Goal: Information Seeking & Learning: Understand process/instructions

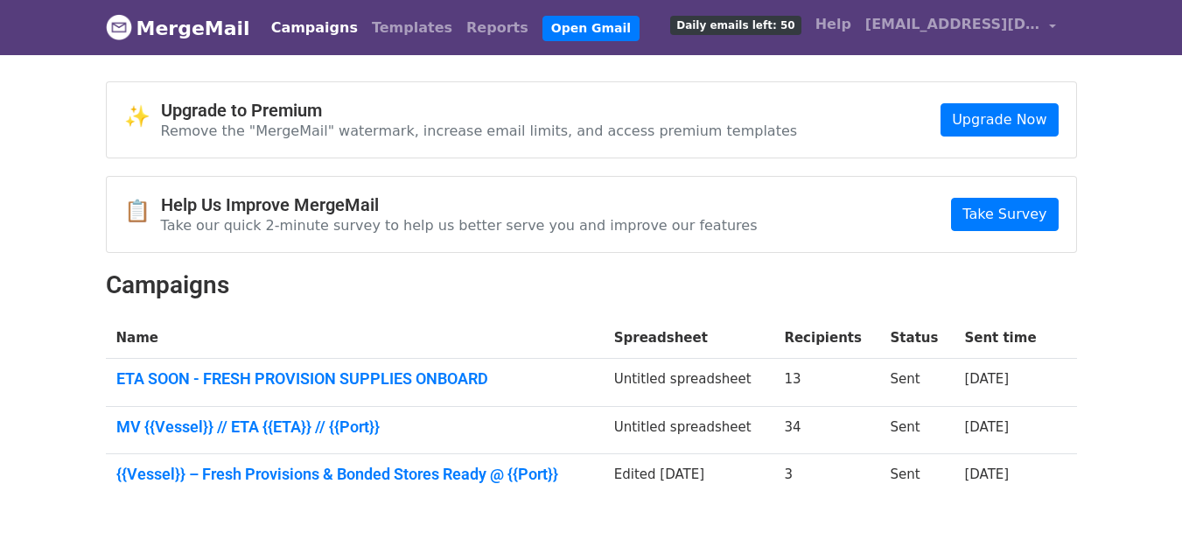
click at [545, 135] on p "Remove the "MergeMail" watermark, increase email limits, and access premium tem…" at bounding box center [479, 131] width 637 height 18
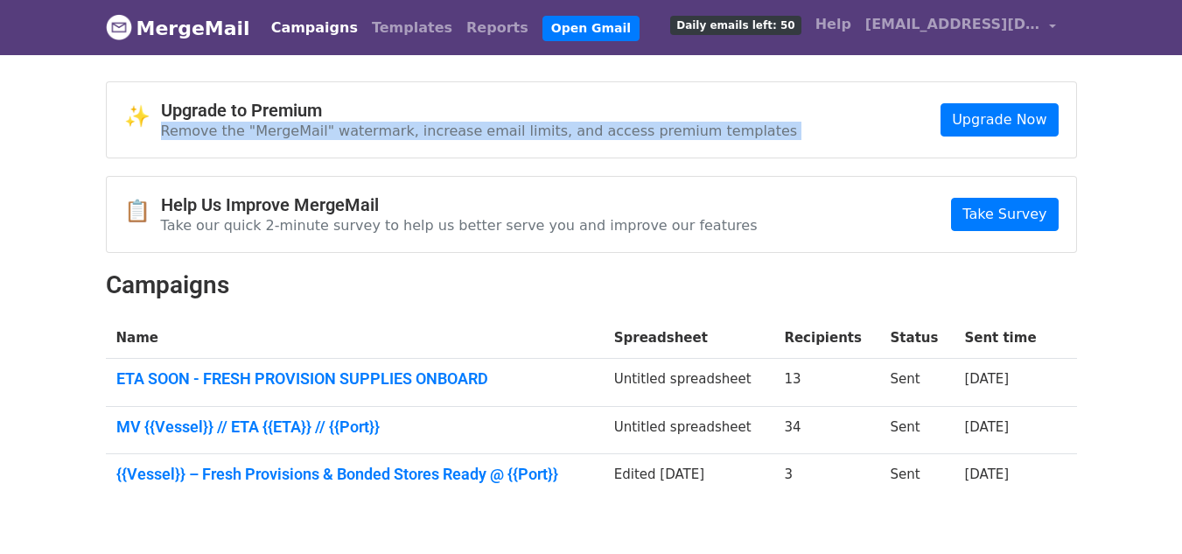
click at [545, 135] on p "Remove the "MergeMail" watermark, increase email limits, and access premium tem…" at bounding box center [479, 131] width 637 height 18
click at [853, 27] on link "Help" at bounding box center [833, 24] width 50 height 35
